Goal: Task Accomplishment & Management: Complete application form

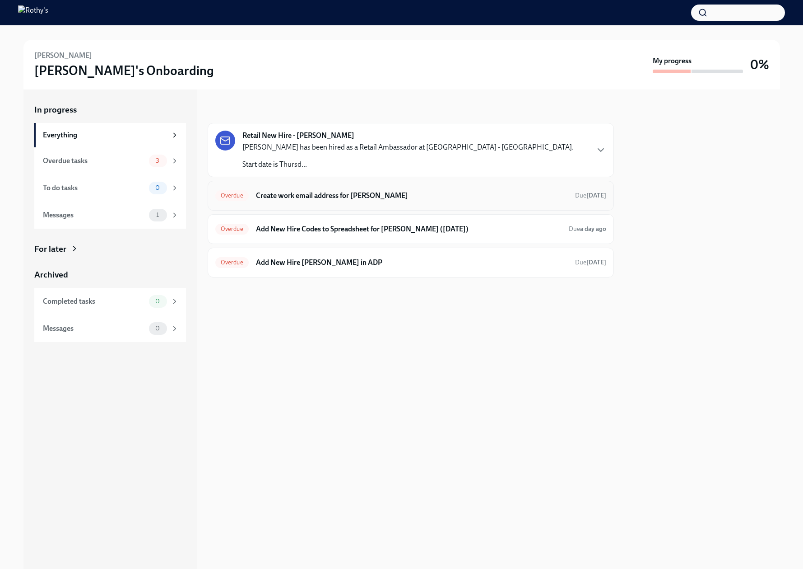
click at [392, 199] on h6 "Create work email address for [PERSON_NAME]" at bounding box center [412, 196] width 312 height 10
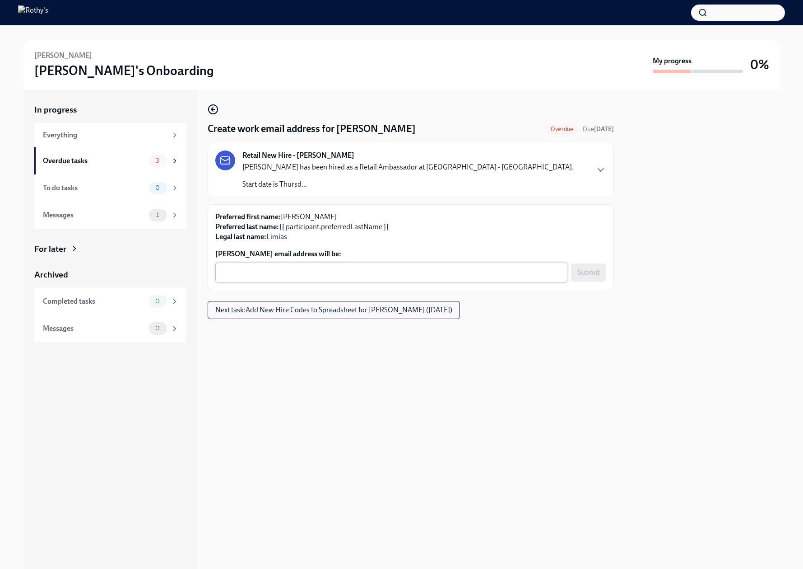
click at [306, 276] on textarea "[PERSON_NAME] email address will be:" at bounding box center [391, 272] width 341 height 11
paste textarea "[EMAIL_ADDRESS][DOMAIN_NAME]"
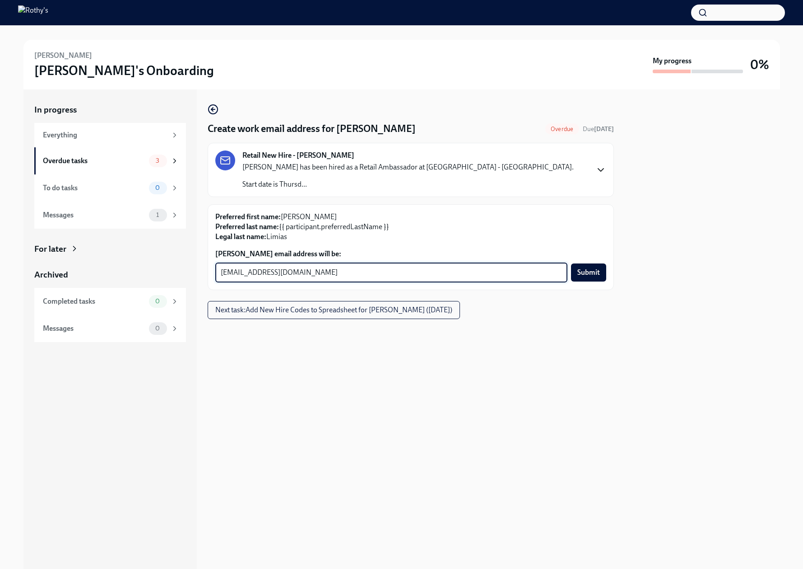
type textarea "[EMAIL_ADDRESS][DOMAIN_NAME]"
click at [596, 168] on icon "button" at bounding box center [601, 169] width 11 height 11
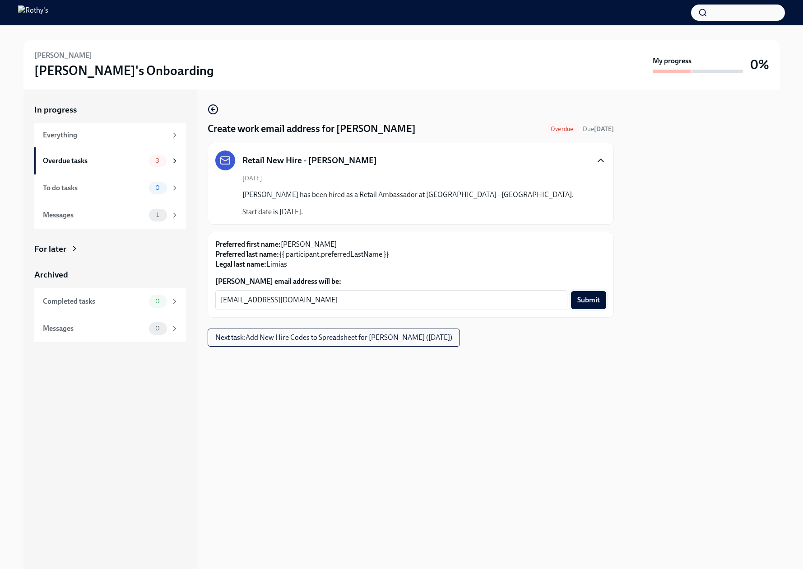
click at [588, 299] on span "Submit" at bounding box center [589, 299] width 23 height 9
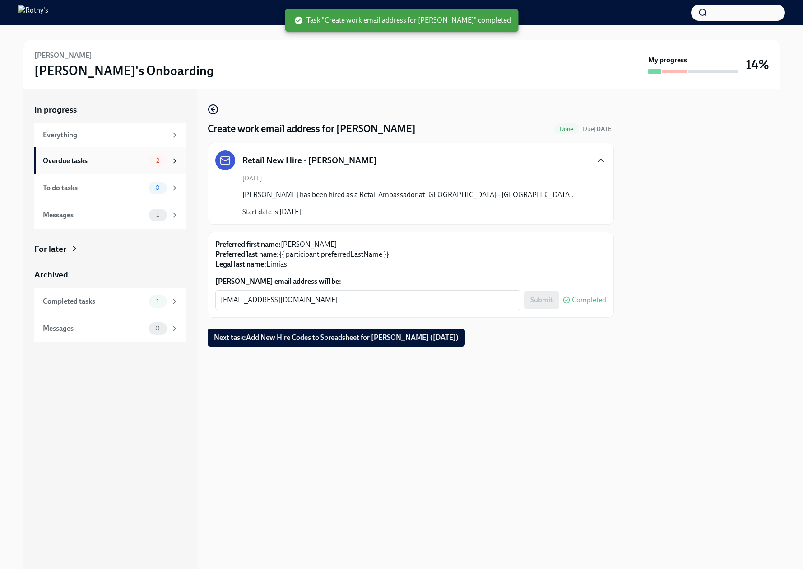
click at [118, 163] on div "Overdue tasks" at bounding box center [94, 161] width 103 height 10
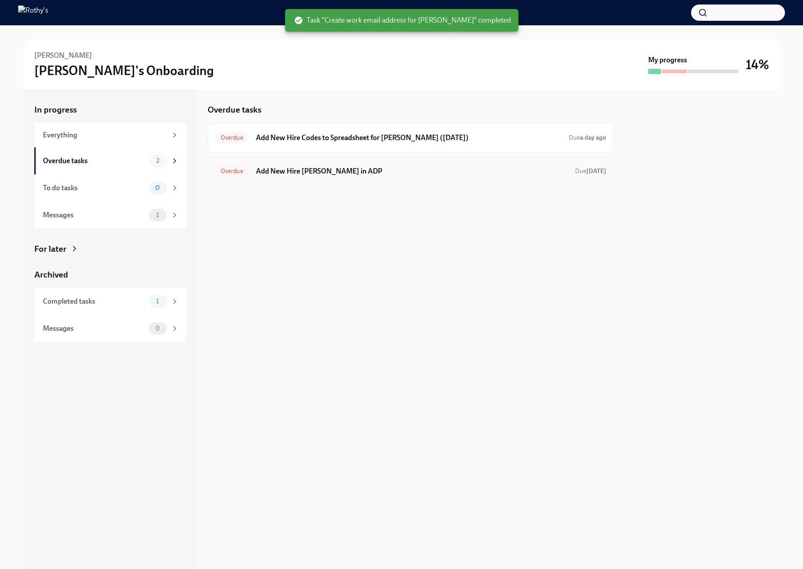
click at [334, 171] on h6 "Add New Hire [PERSON_NAME] in ADP" at bounding box center [412, 171] width 312 height 10
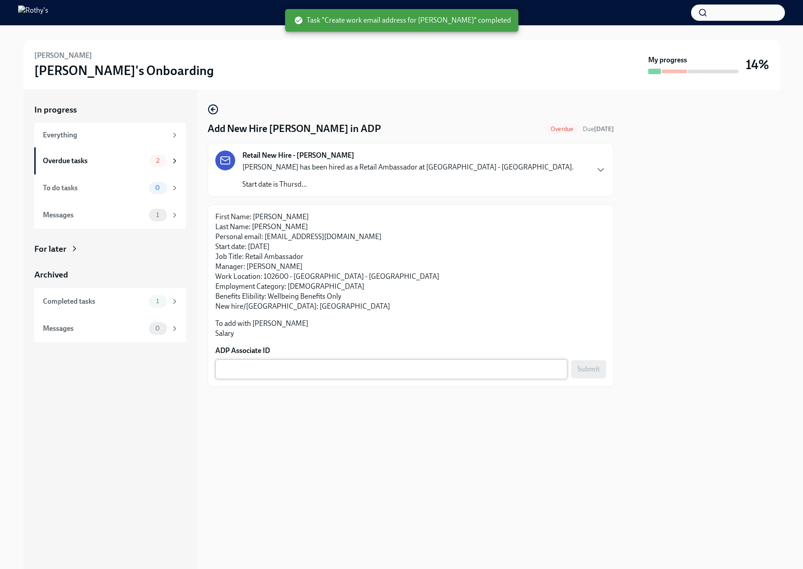
click at [354, 374] on textarea "ADP Associate ID" at bounding box center [391, 369] width 341 height 11
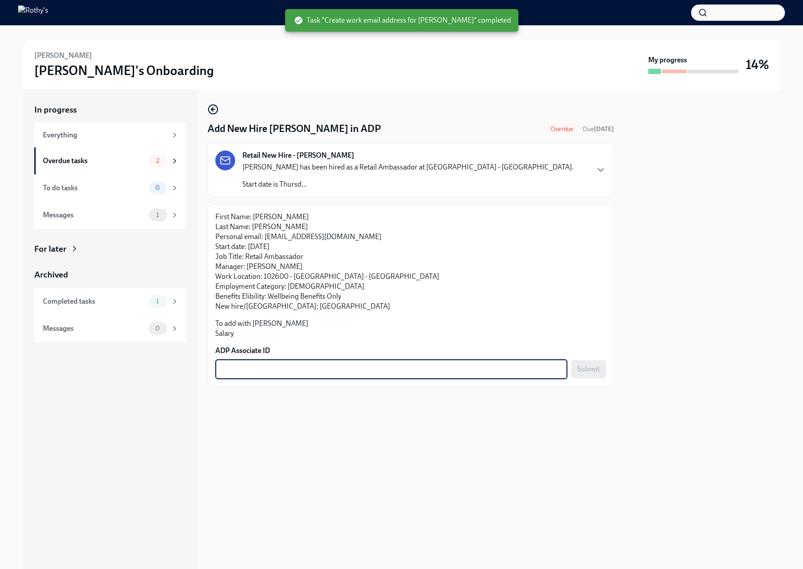
paste textarea "K1OLKG04H"
type textarea "K1OLKG04H"
click at [593, 374] on button "Submit" at bounding box center [588, 369] width 35 height 18
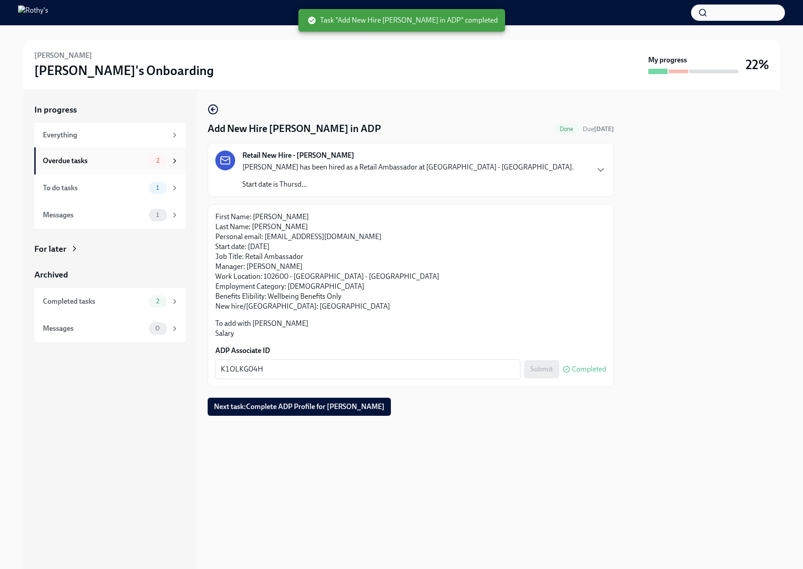
click at [124, 163] on div "Overdue tasks" at bounding box center [94, 161] width 103 height 10
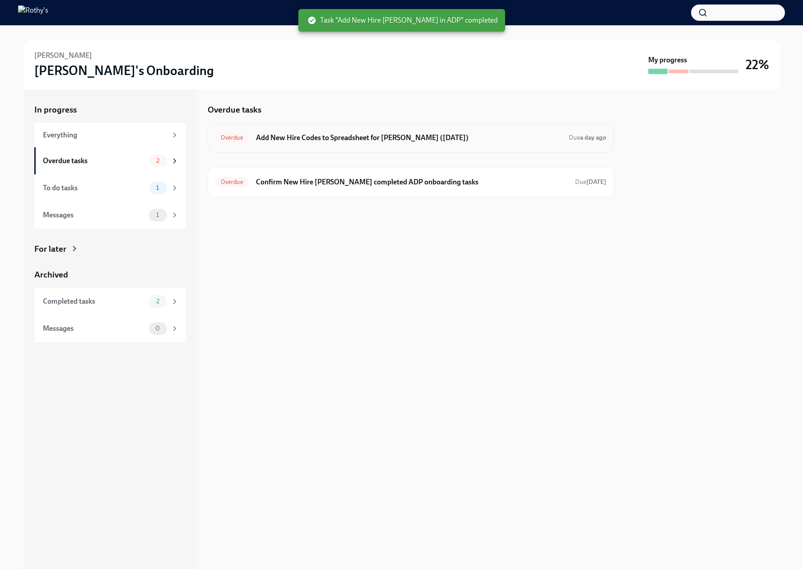
click at [315, 131] on div "Overdue Add New Hire Codes to Spreadsheet for [PERSON_NAME] ([DATE]) Due a day …" at bounding box center [410, 138] width 391 height 14
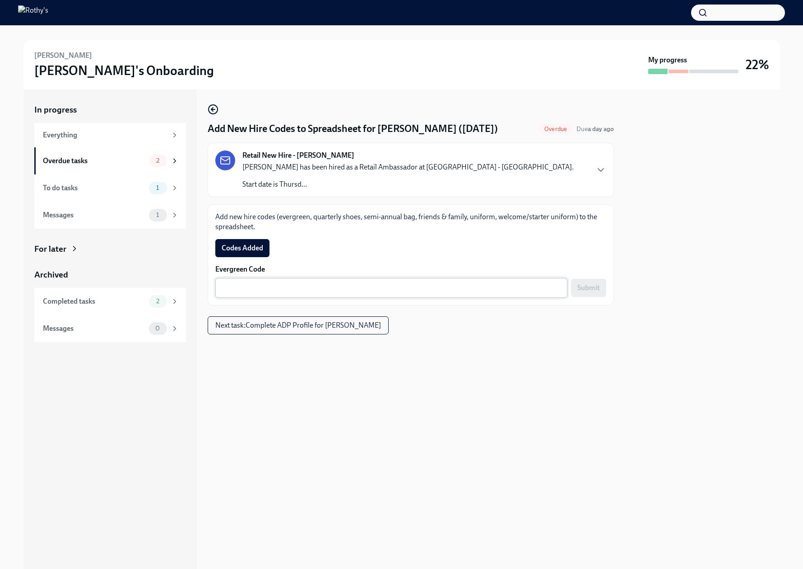
click at [416, 288] on textarea "Evergreen Code" at bounding box center [391, 287] width 341 height 11
paste textarea "E-FF-MQ3BSS"
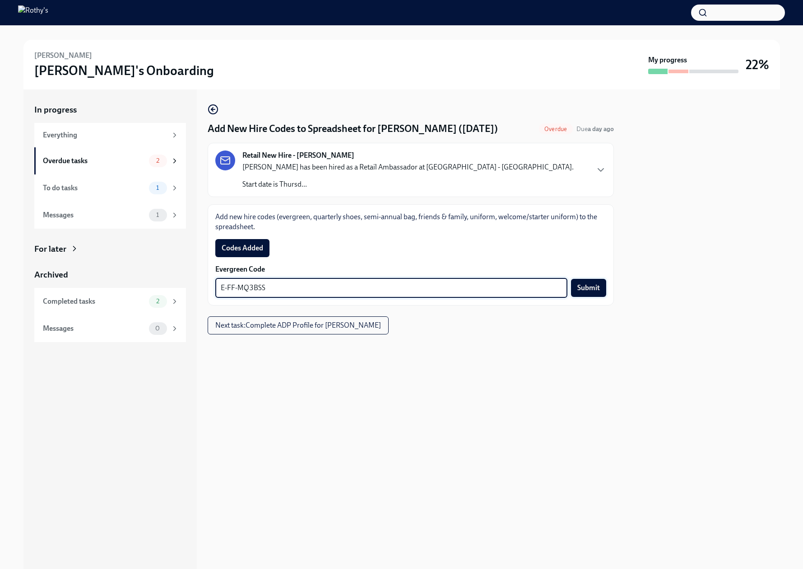
type textarea "E-FF-MQ3BSS"
click at [594, 289] on span "Submit" at bounding box center [589, 287] width 23 height 9
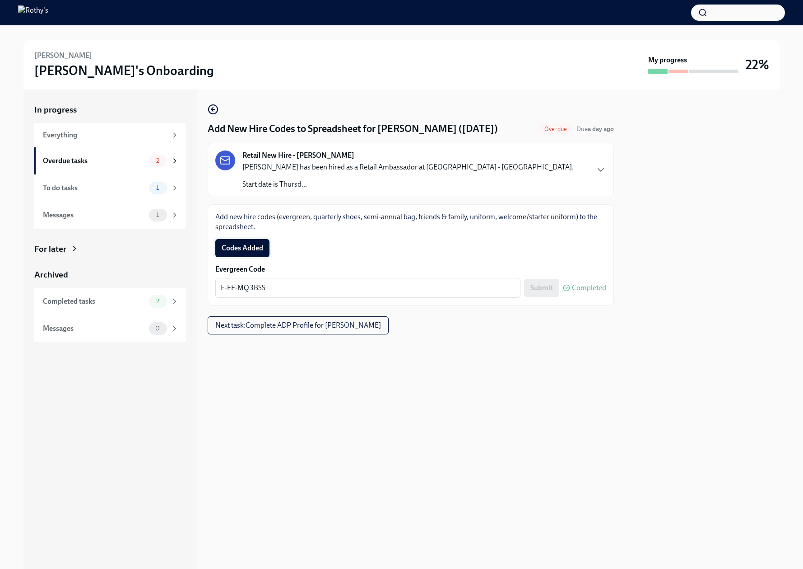
click at [246, 249] on span "Codes Added" at bounding box center [243, 247] width 42 height 9
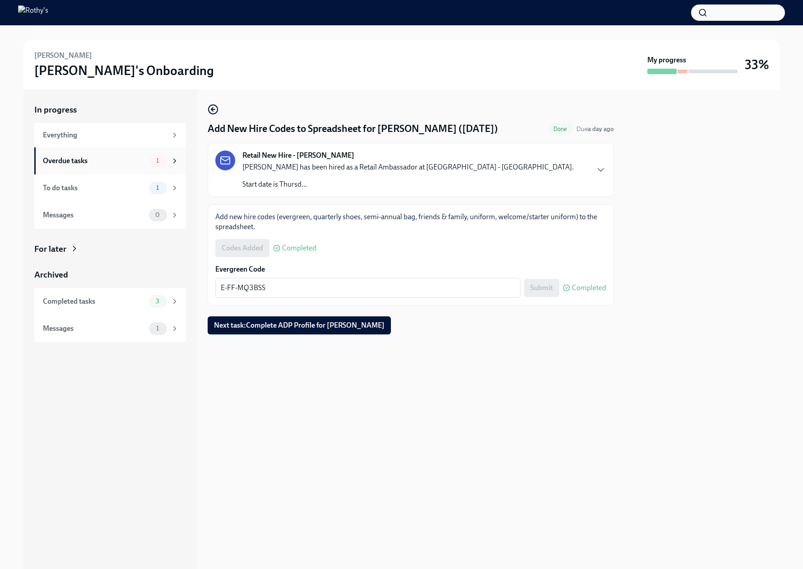
click at [116, 166] on div "Overdue tasks 1" at bounding box center [111, 160] width 136 height 13
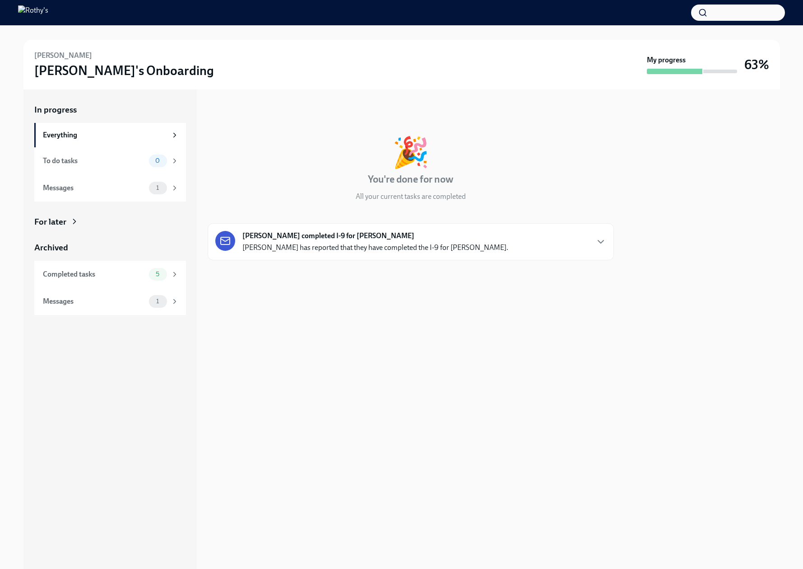
click at [475, 241] on div "Kimberly Forlenza completed I-9 for Dorian Weiss Kimberly Forlenza has reported…" at bounding box center [376, 242] width 266 height 22
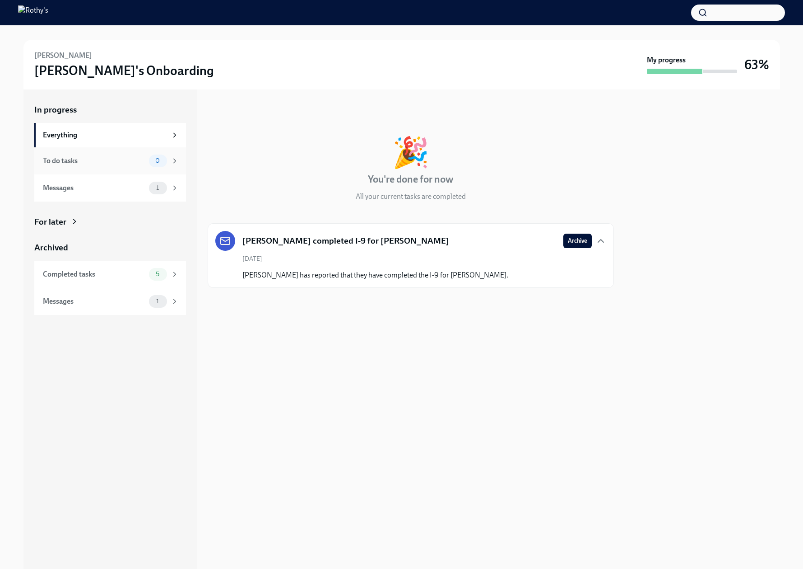
click at [112, 158] on div "To do tasks" at bounding box center [94, 161] width 103 height 10
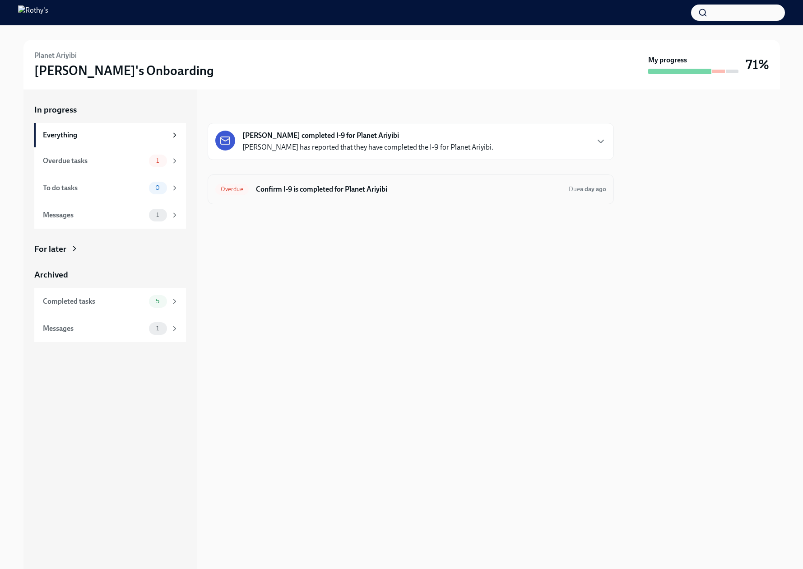
click at [365, 196] on div "Overdue Confirm I-9 is completed for Planet Ariyibi Due a day ago" at bounding box center [410, 189] width 391 height 14
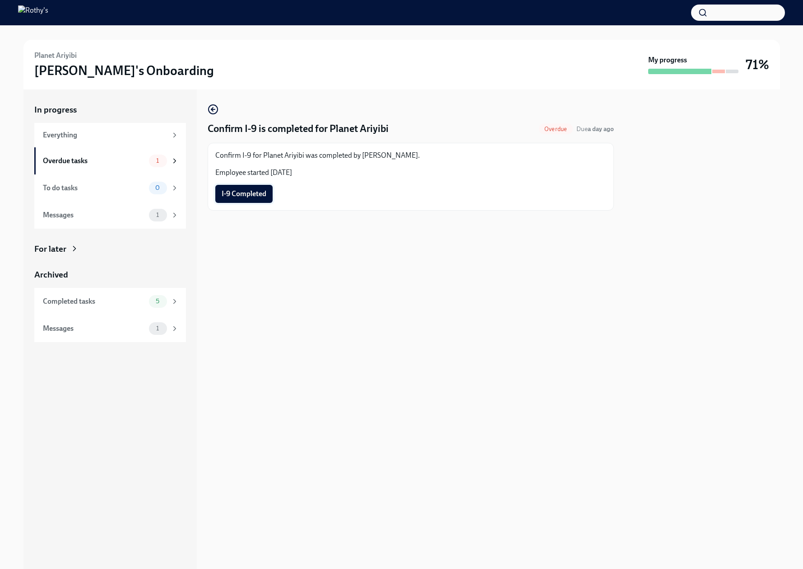
click at [243, 192] on span "I-9 Completed" at bounding box center [244, 193] width 45 height 9
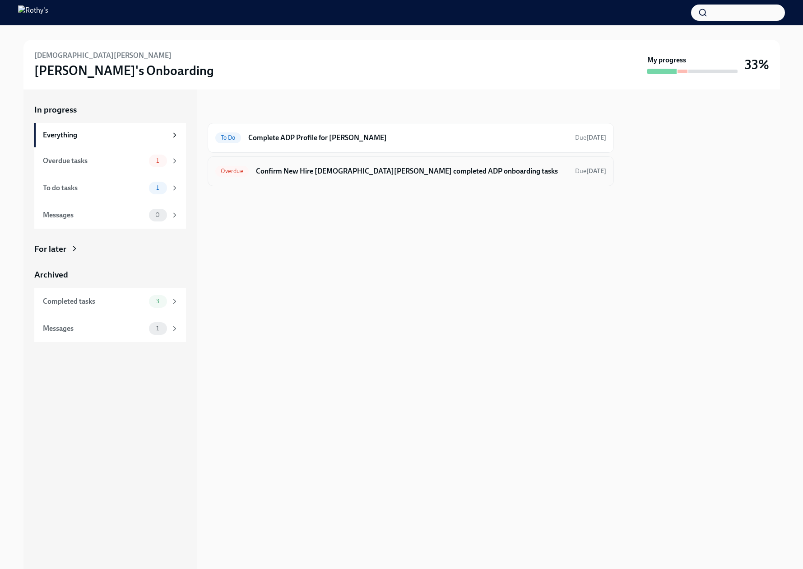
click at [441, 173] on h6 "Confirm New Hire [DEMOGRAPHIC_DATA][PERSON_NAME] completed ADP onboarding tasks" at bounding box center [412, 171] width 312 height 10
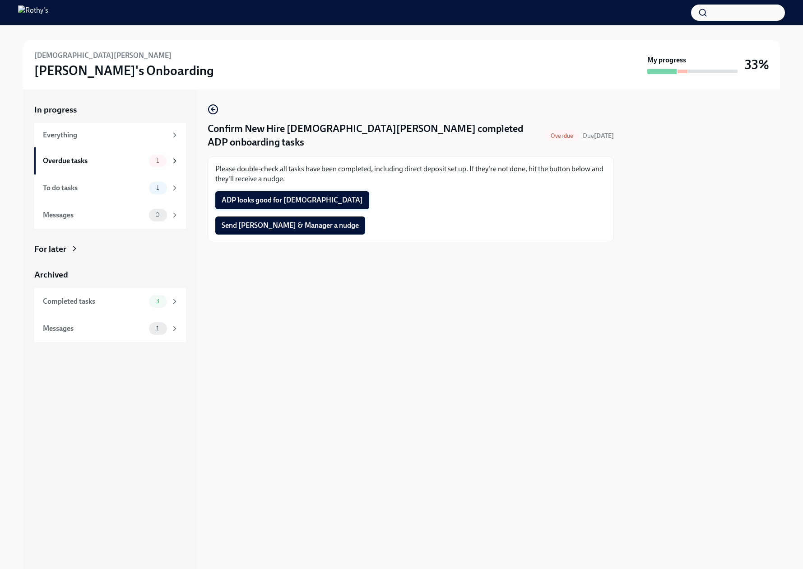
click at [292, 196] on span "ADP looks good for [DEMOGRAPHIC_DATA]" at bounding box center [292, 200] width 141 height 9
